Goal: Register for event/course

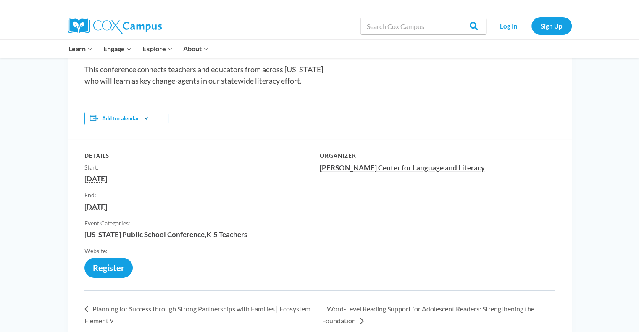
scroll to position [208, 0]
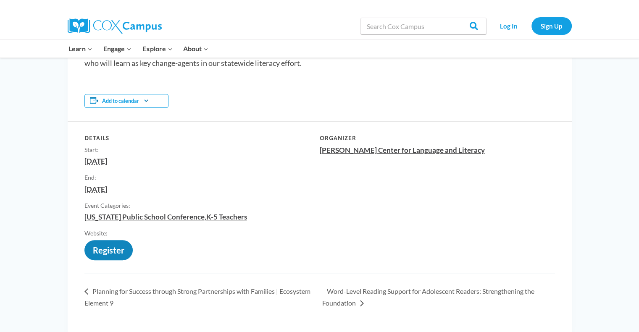
click at [115, 254] on link "[URL][DOMAIN_NAME]" at bounding box center [108, 254] width 48 height 0
